Goal: Transaction & Acquisition: Purchase product/service

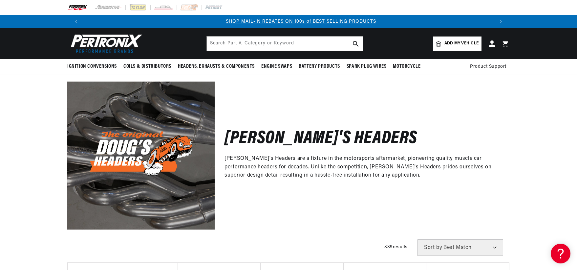
scroll to position [0, 410]
click at [270, 39] on input "text" at bounding box center [285, 43] width 156 height 14
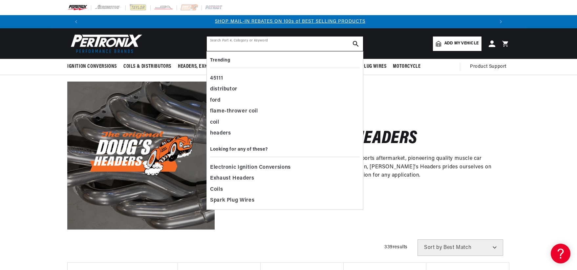
paste input "D350"
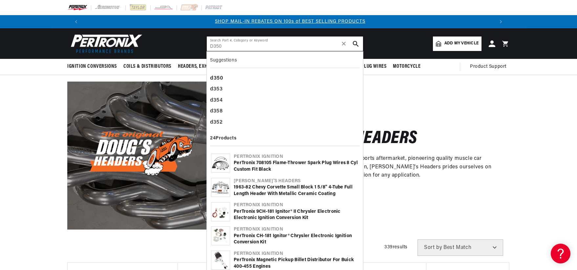
type input "D350"
click at [356, 43] on icon "search button" at bounding box center [356, 44] width 6 height 6
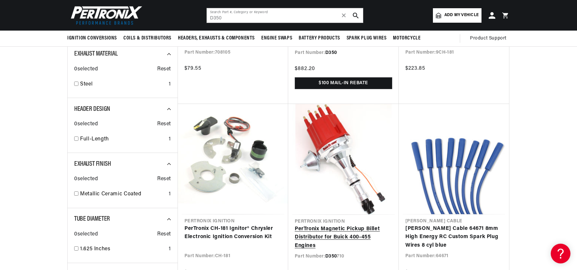
scroll to position [131, 0]
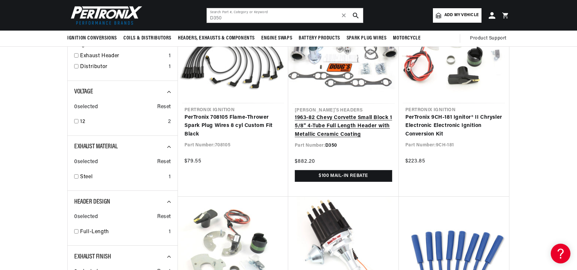
click at [319, 130] on link "1963-82 Chevy Corvette Small Block 1 5/8" 4-Tube Full Length Header with Metall…" at bounding box center [344, 126] width 98 height 25
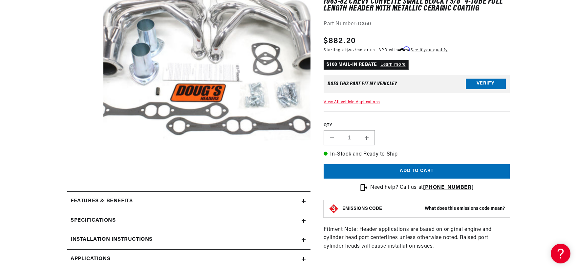
click at [188, 209] on summary "Features & Benefits" at bounding box center [188, 201] width 243 height 19
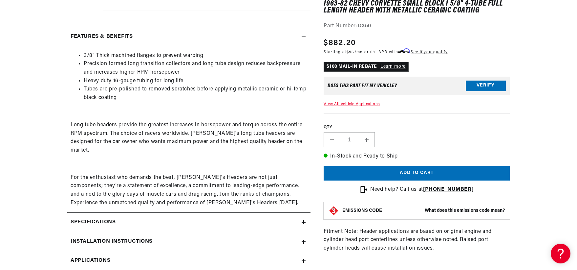
scroll to position [0, 821]
click at [137, 38] on div "Features & Benefits" at bounding box center [184, 37] width 235 height 9
